Goal: Check status: Check status

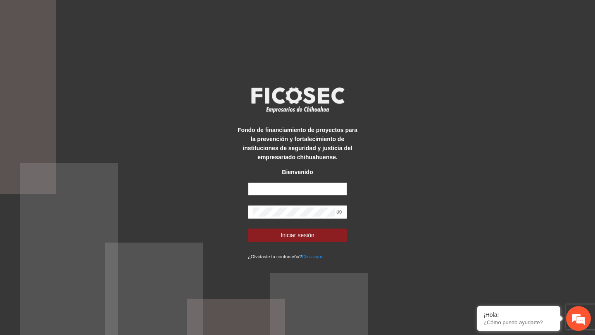
click at [276, 187] on input "text" at bounding box center [297, 189] width 99 height 13
type input "**********"
click at [340, 212] on icon "eye-invisible" at bounding box center [339, 212] width 6 height 6
click at [248, 229] on button "Iniciar sesión" at bounding box center [297, 235] width 99 height 13
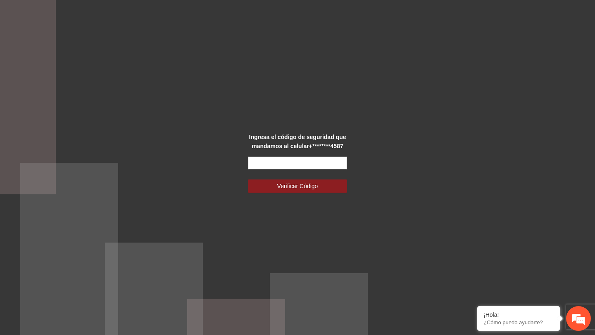
click at [304, 169] on input "text" at bounding box center [297, 163] width 99 height 13
type input "******"
click at [248, 180] on button "Verificar Código" at bounding box center [297, 186] width 99 height 13
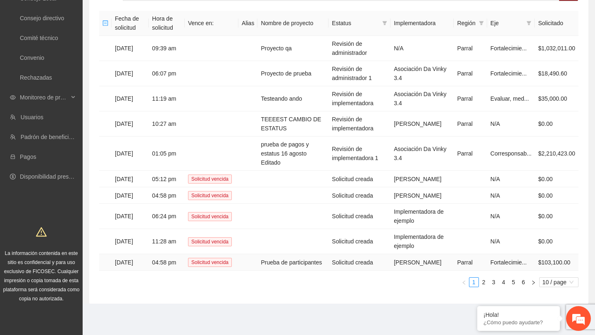
scroll to position [76, 0]
click at [282, 268] on td "Prueba de participantes" at bounding box center [292, 262] width 71 height 17
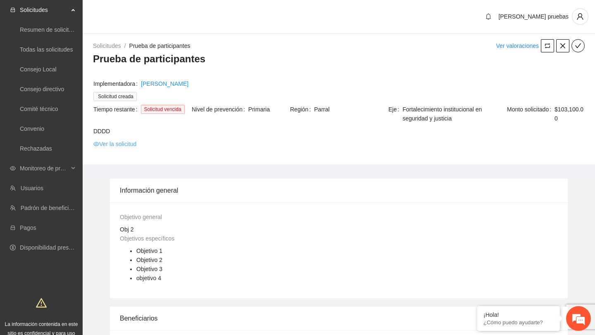
click at [128, 146] on link "Ver la solicitud" at bounding box center [114, 144] width 43 height 9
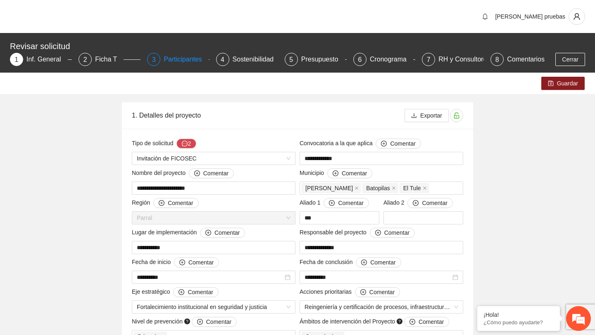
click at [186, 62] on div "Participantes" at bounding box center [186, 59] width 45 height 13
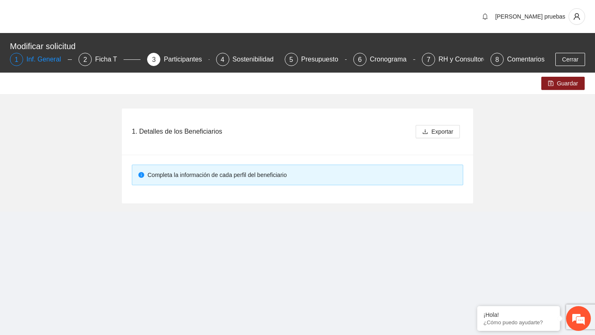
click at [52, 63] on div "Inf. General" at bounding box center [46, 59] width 41 height 13
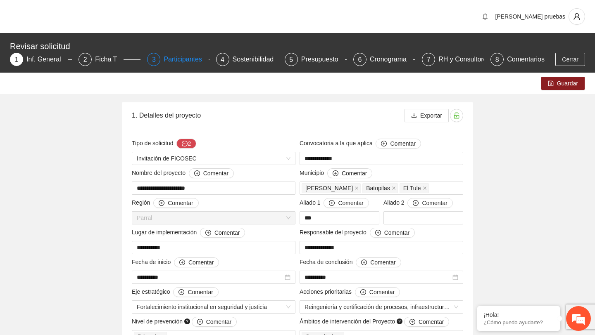
click at [185, 61] on div "Participantes" at bounding box center [186, 59] width 45 height 13
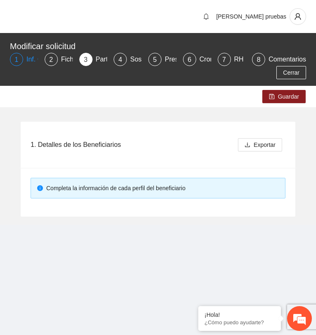
click at [25, 63] on div "1 Inf. General" at bounding box center [24, 59] width 28 height 13
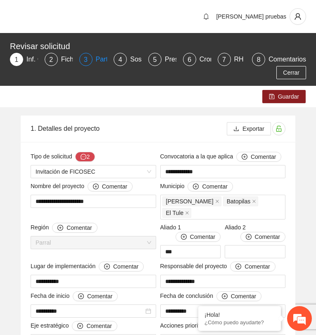
click at [94, 60] on div "3 Participantes" at bounding box center [93, 59] width 28 height 13
